Goal: Use online tool/utility: Utilize a website feature to perform a specific function

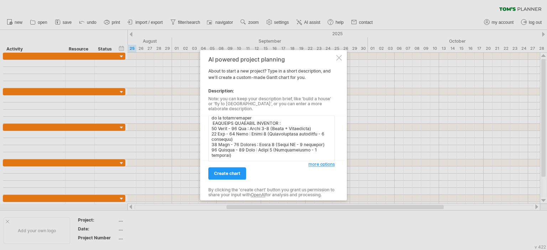
scroll to position [207, 0]
type textarea "�� LOREMI DOLORSITA - 34 CONSE AD 83 ELIT 🏗️ SEDDO 7 : EIUSM TE INCIDID (Utlabo…"
click at [234, 171] on span "create chart" at bounding box center [227, 173] width 26 height 5
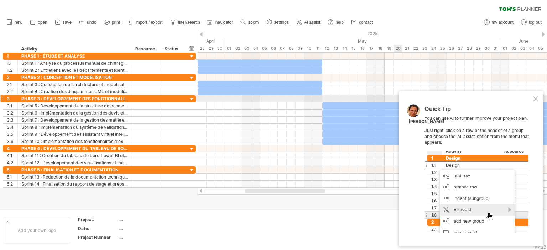
click at [536, 99] on div at bounding box center [536, 99] width 6 height 6
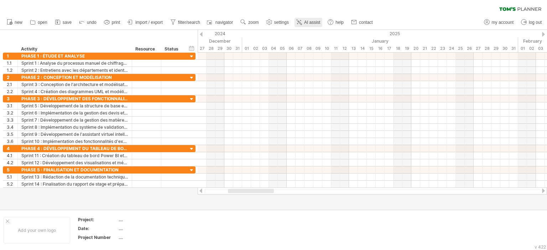
click at [302, 21] on icon at bounding box center [299, 22] width 7 height 7
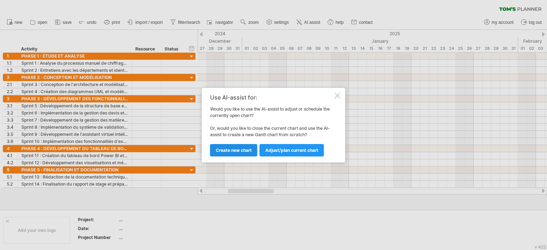
click at [240, 149] on span "Create new chart" at bounding box center [234, 150] width 36 height 5
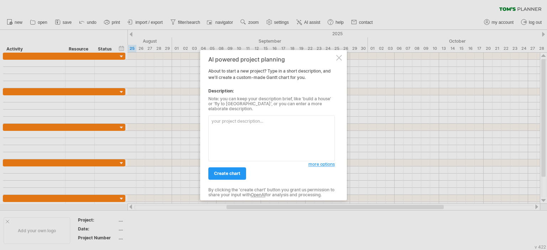
paste textarea "�� PHASES SIMPLIFIÉES - [DATE] AU [DATE] 🏗️ PHASE 1 : ÉTUDE ET CONCEPTION (Spri…"
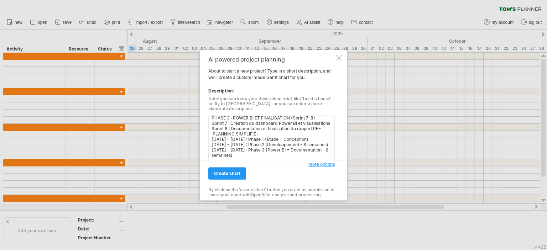
scroll to position [85, 0]
paste textarea "✅ RÉPARTITION ÉQUILIBRÉE : 🏗️ Étude et Conception : 2 semaines (13%) Développem…"
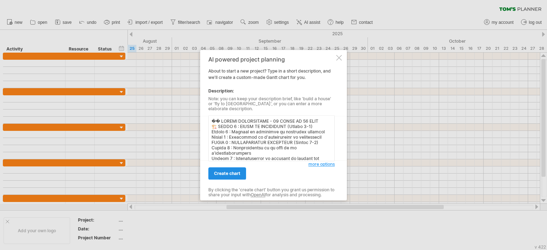
type textarea "�� LOREMI DOLORSITAME - 00 CONSE AD 53 ELIT 🏗️ SEDDO 4 : EIUSM TE INCIDIDUNT (U…"
click at [225, 171] on span "create chart" at bounding box center [227, 173] width 26 height 5
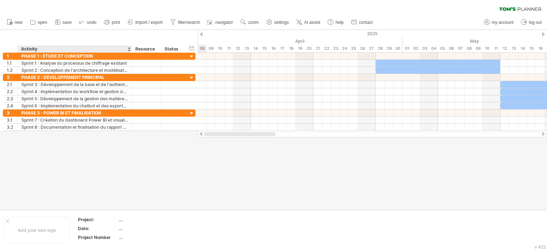
drag, startPoint x: 452, startPoint y: 133, endPoint x: 118, endPoint y: 172, distance: 336.0
click at [118, 172] on div "Trying to reach [DOMAIN_NAME] Connected again... 0% clear filter new 1" at bounding box center [273, 125] width 547 height 250
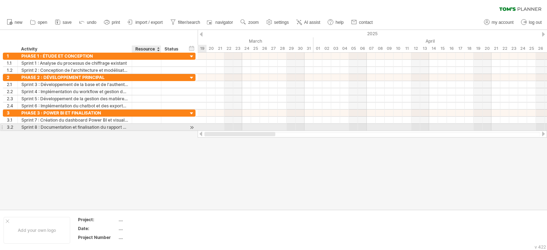
drag, startPoint x: 261, startPoint y: 135, endPoint x: 140, endPoint y: 129, distance: 122.0
click at [140, 129] on div "Trying to reach [DOMAIN_NAME] Connected again... 0% clear filter new 1" at bounding box center [273, 125] width 547 height 250
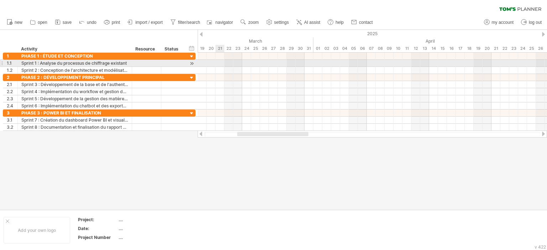
click at [221, 63] on div at bounding box center [372, 63] width 349 height 7
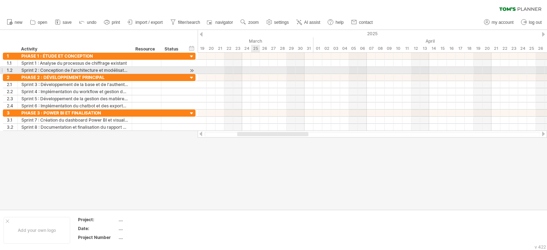
click at [256, 68] on div at bounding box center [372, 70] width 349 height 7
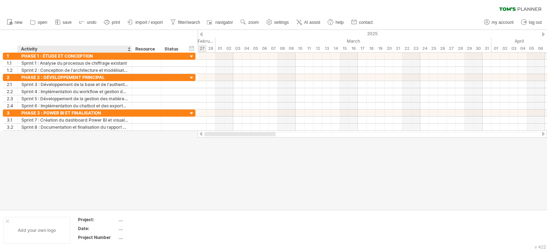
drag, startPoint x: 266, startPoint y: 136, endPoint x: 41, endPoint y: 225, distance: 241.7
click at [41, 225] on div "Trying to reach [DOMAIN_NAME] Connected again... 0% clear filter new 1" at bounding box center [273, 125] width 547 height 250
